Goal: Task Accomplishment & Management: Manage account settings

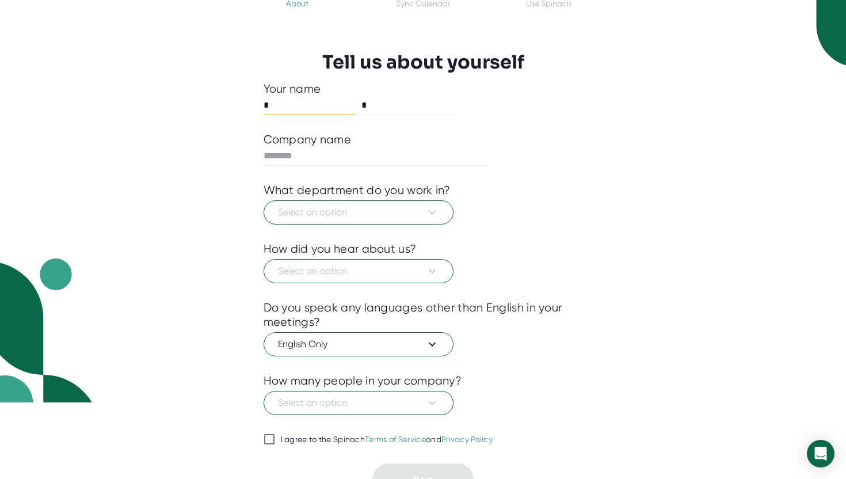
scroll to position [77, 0]
click at [433, 272] on icon at bounding box center [432, 271] width 14 height 14
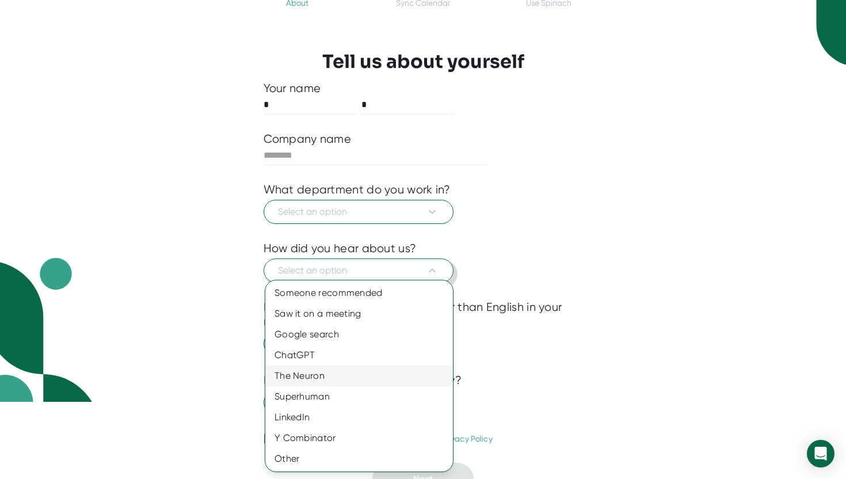
click at [397, 380] on div "The Neuron" at bounding box center [359, 375] width 188 height 21
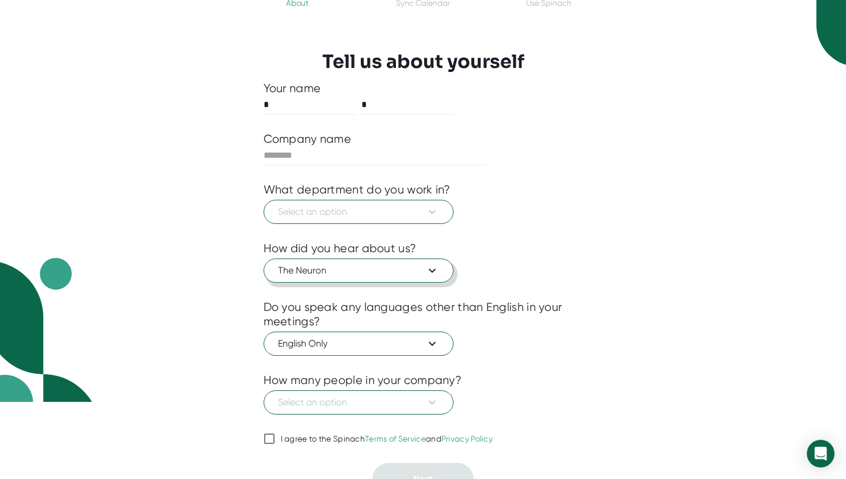
scroll to position [94, 0]
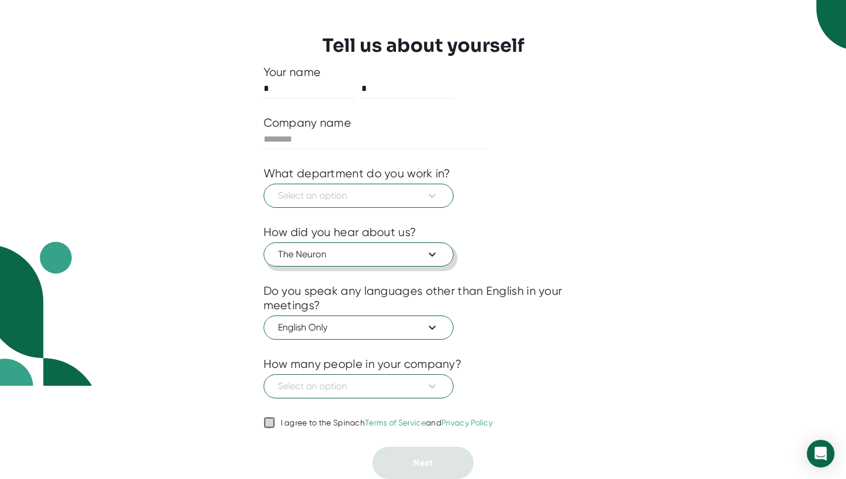
click at [268, 420] on input "I agree to the Spinach Terms of Service and Privacy Policy" at bounding box center [270, 423] width 12 height 14
checkbox input "true"
click at [435, 194] on icon at bounding box center [432, 196] width 7 height 4
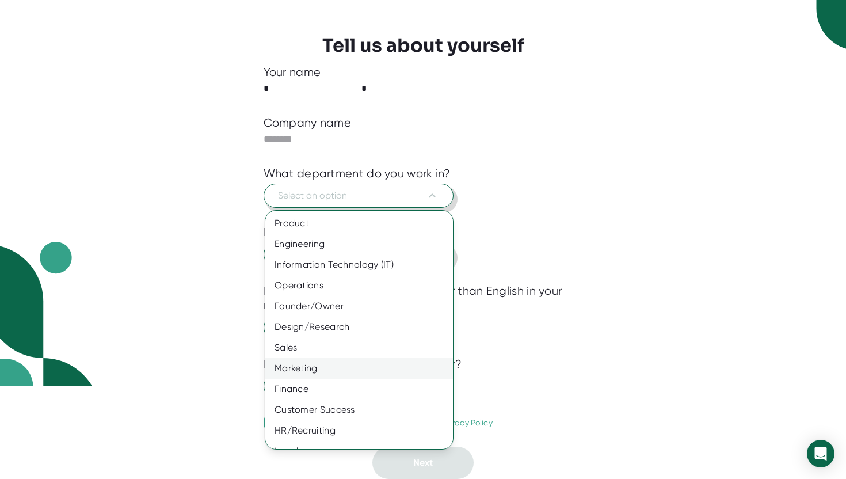
click at [386, 361] on div "Marketing" at bounding box center [359, 368] width 188 height 21
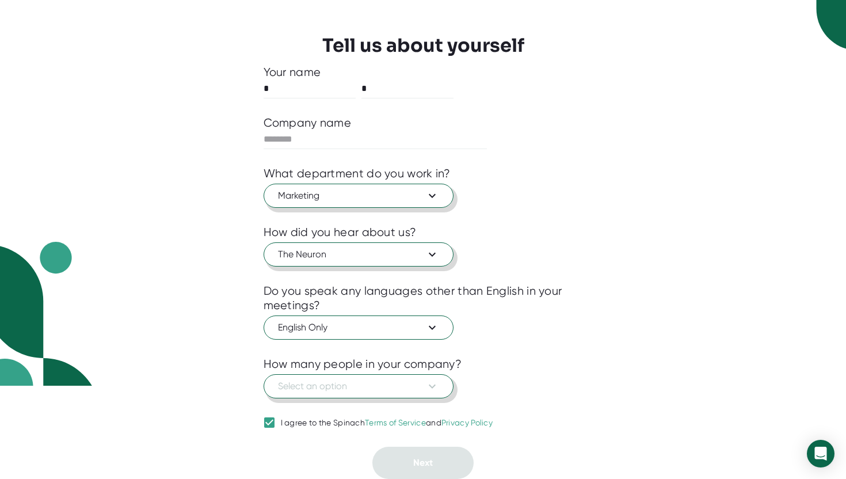
click at [292, 383] on span "Select an option" at bounding box center [358, 386] width 161 height 14
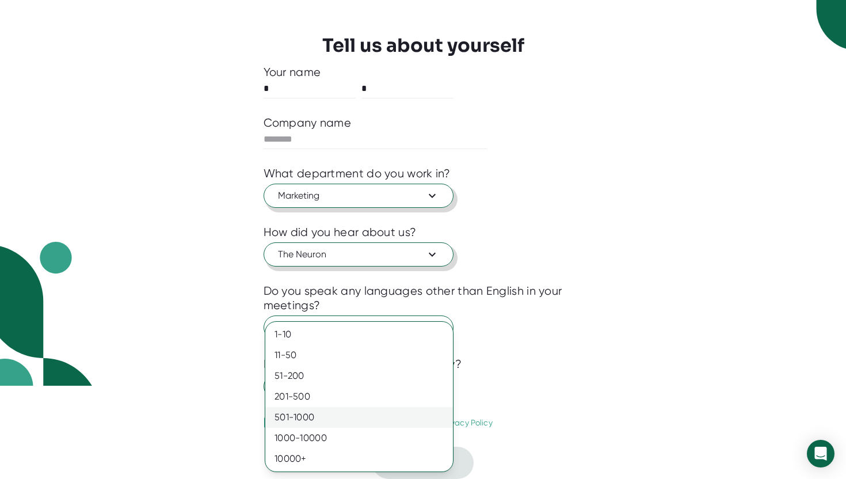
click at [298, 417] on div "501-1000" at bounding box center [359, 417] width 188 height 21
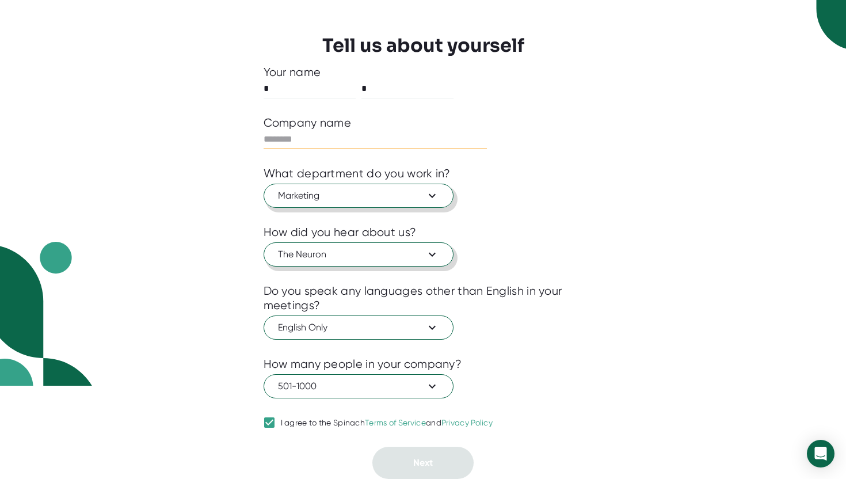
click at [353, 139] on input "text" at bounding box center [376, 139] width 224 height 18
type input "********"
click at [440, 464] on button "Next" at bounding box center [422, 463] width 101 height 32
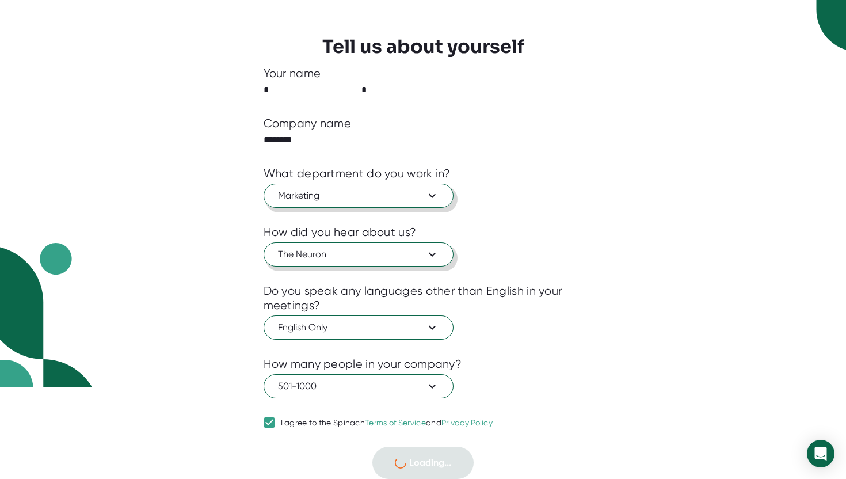
scroll to position [0, 0]
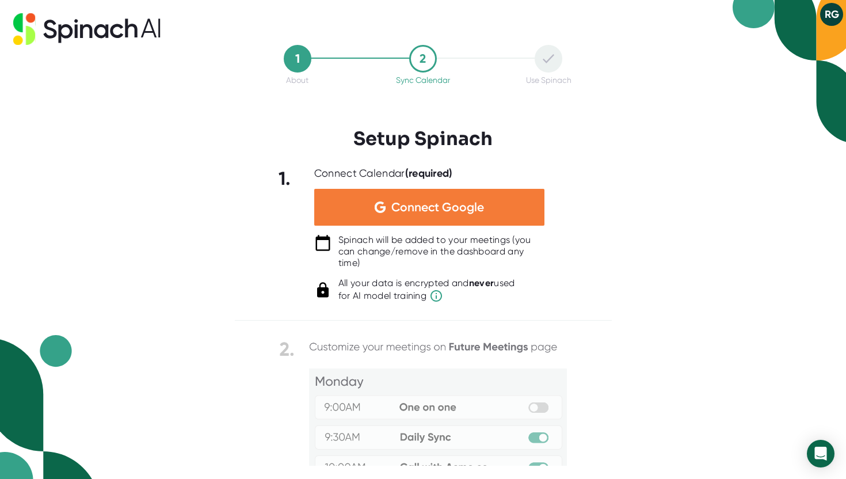
click at [496, 206] on div "Connect Google" at bounding box center [429, 207] width 230 height 37
